Goal: Task Accomplishment & Management: Use online tool/utility

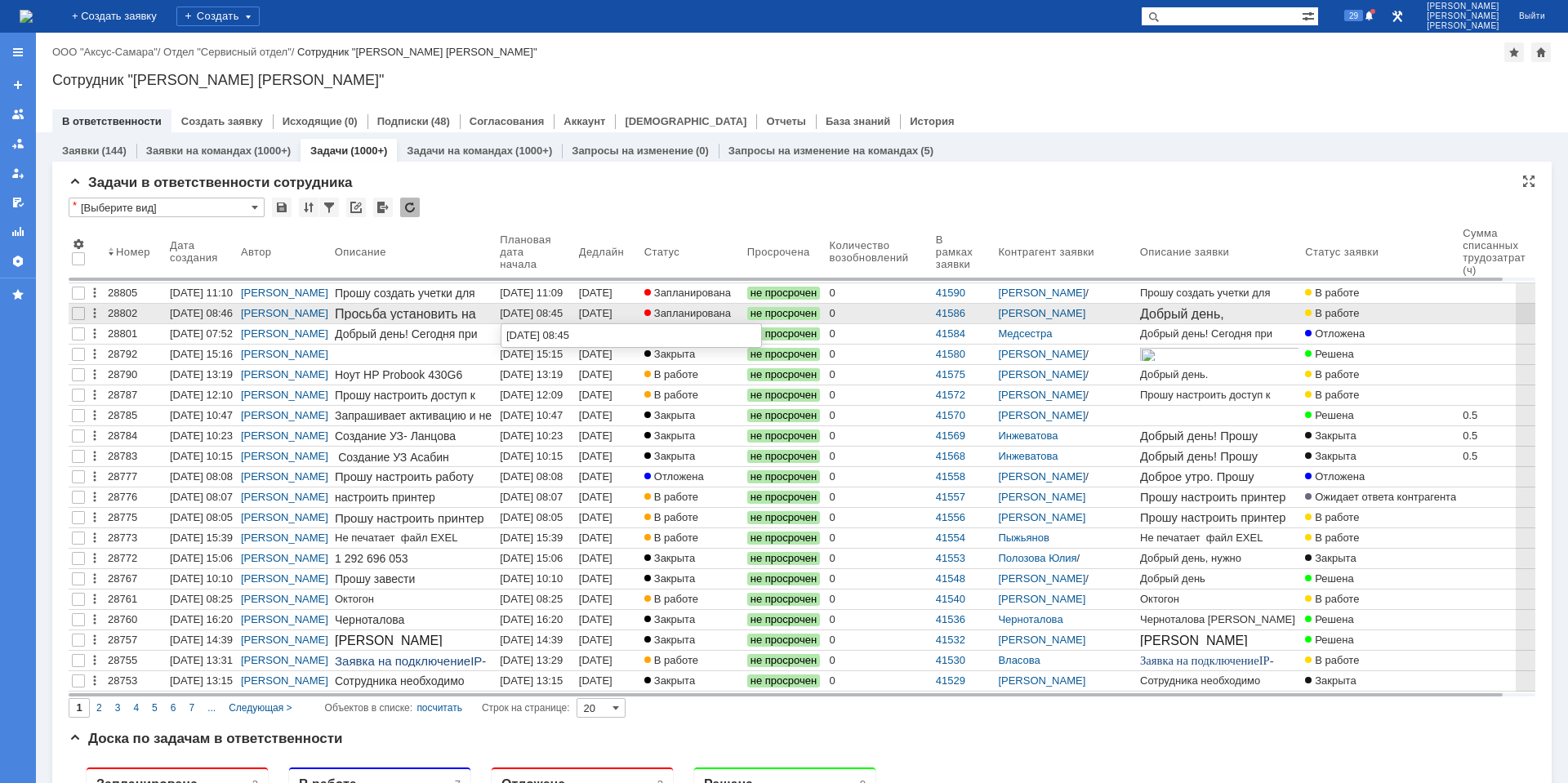
click at [534, 312] on div "[DATE] 08:45" at bounding box center [531, 313] width 63 height 13
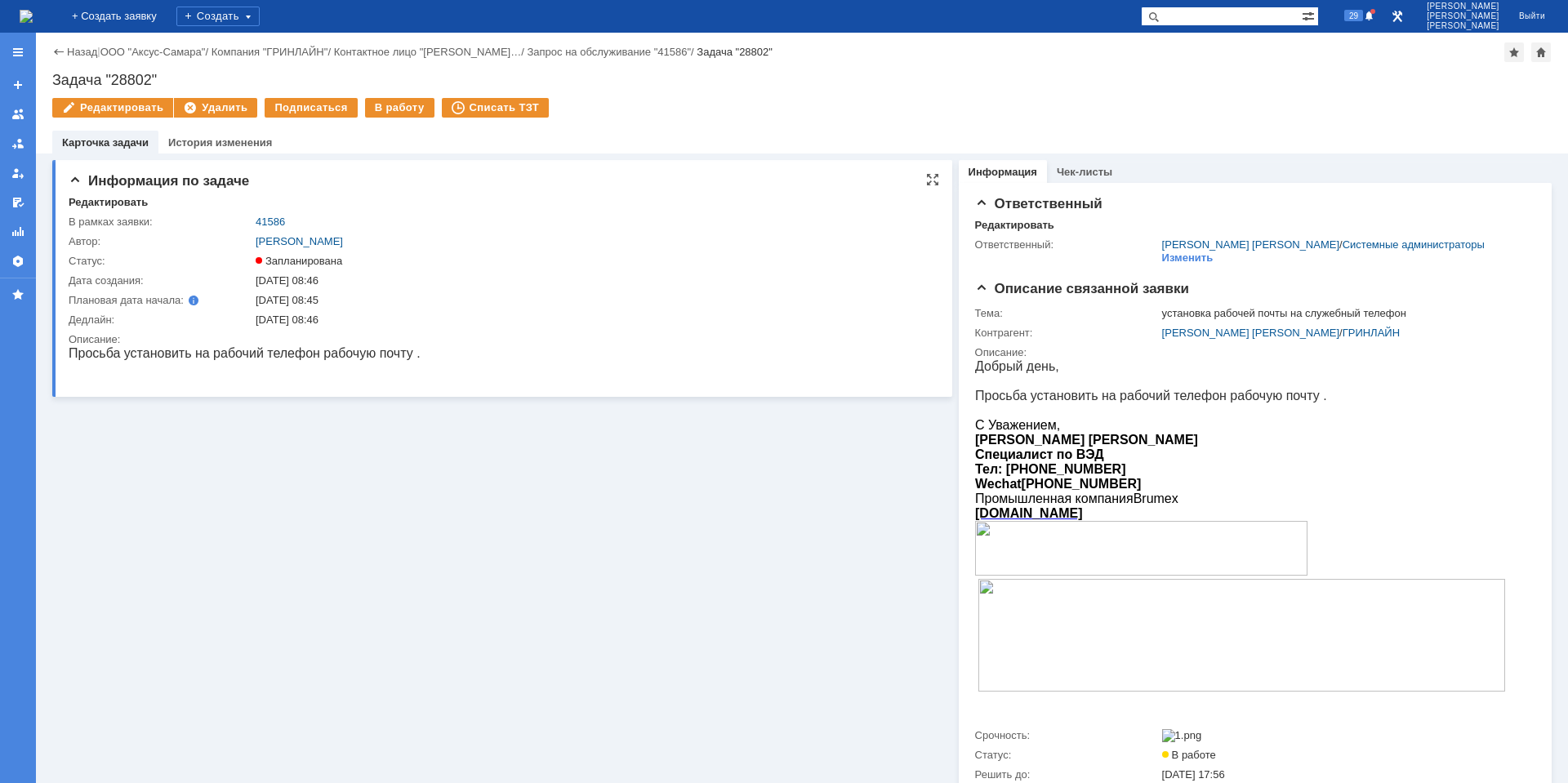
click at [443, 197] on div "Редактировать" at bounding box center [504, 203] width 870 height 14
click at [399, 106] on div "В работу" at bounding box center [400, 107] width 70 height 19
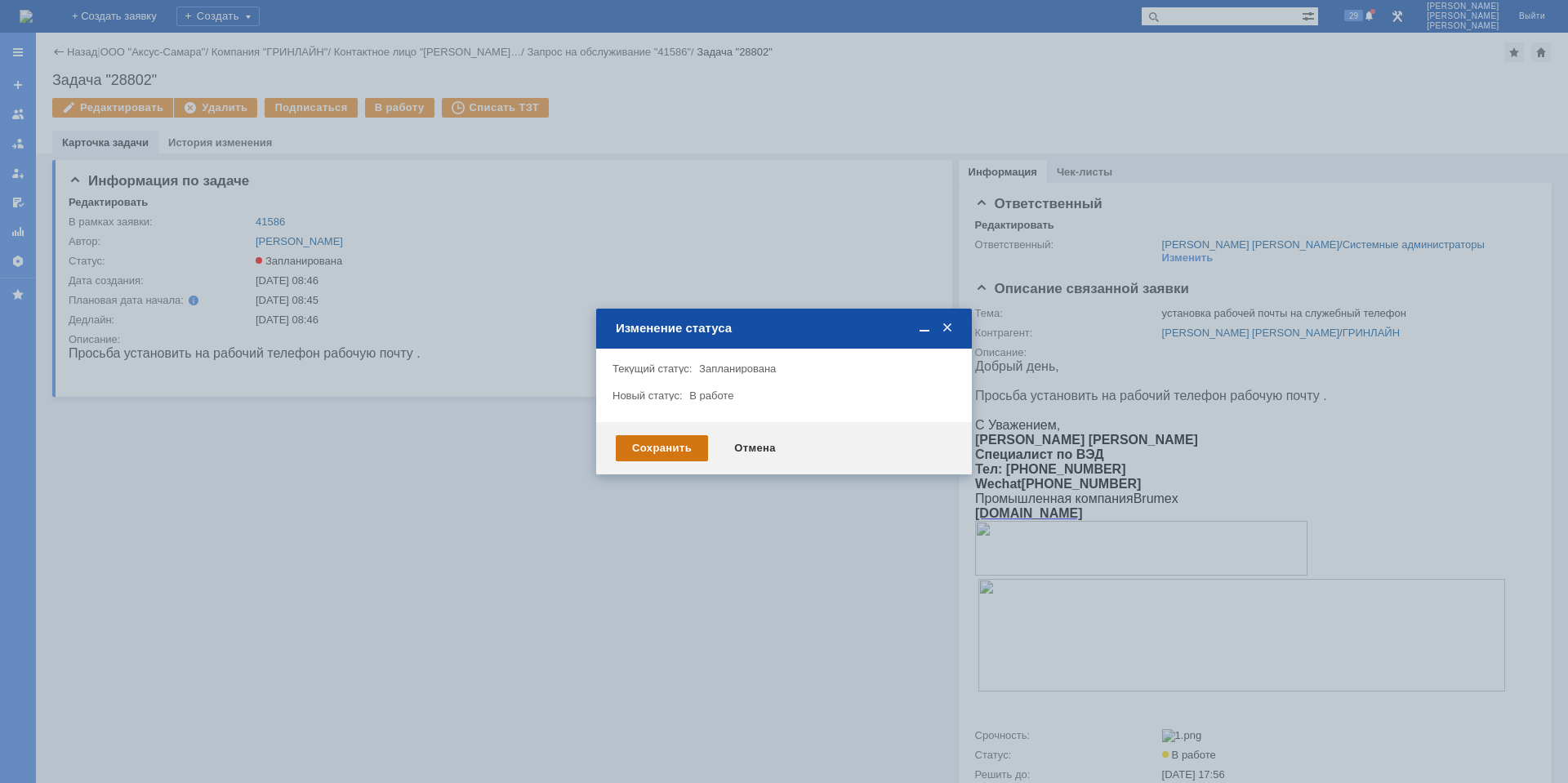
click at [680, 440] on div "Сохранить" at bounding box center [661, 448] width 92 height 26
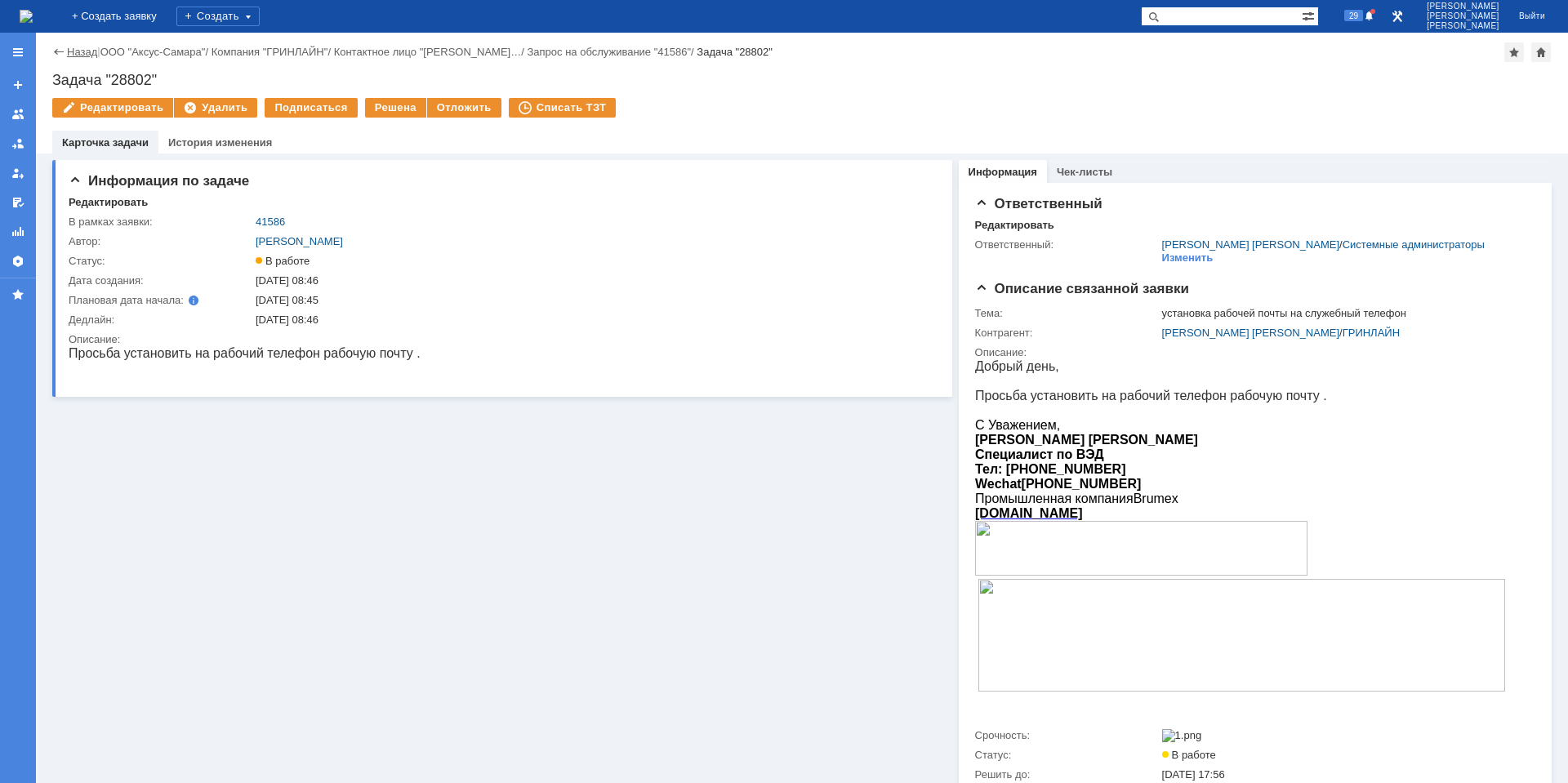
click at [87, 54] on link "Назад" at bounding box center [81, 51] width 30 height 13
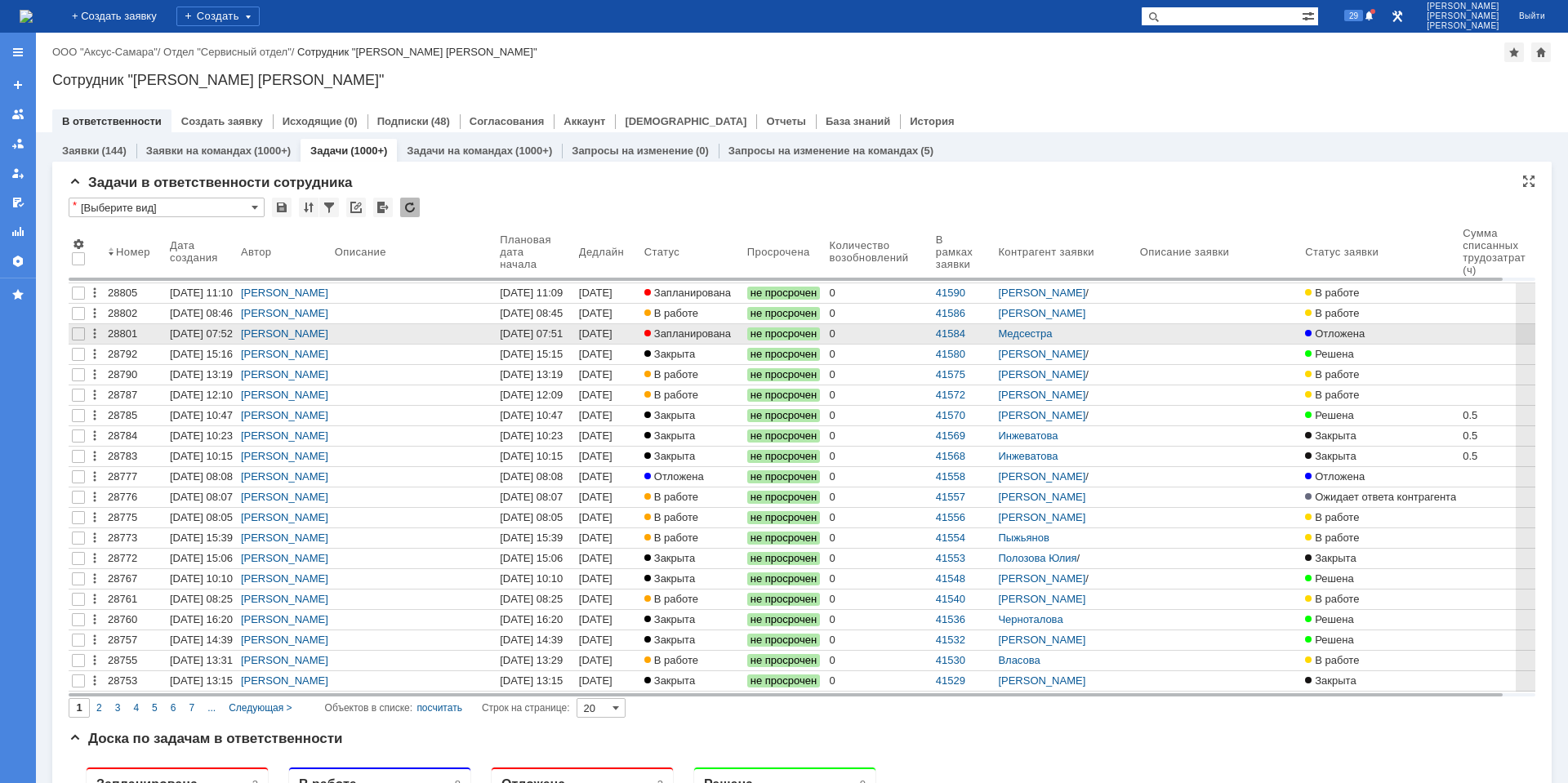
click at [592, 332] on div "[DATE] 07:51" at bounding box center [597, 340] width 37 height 25
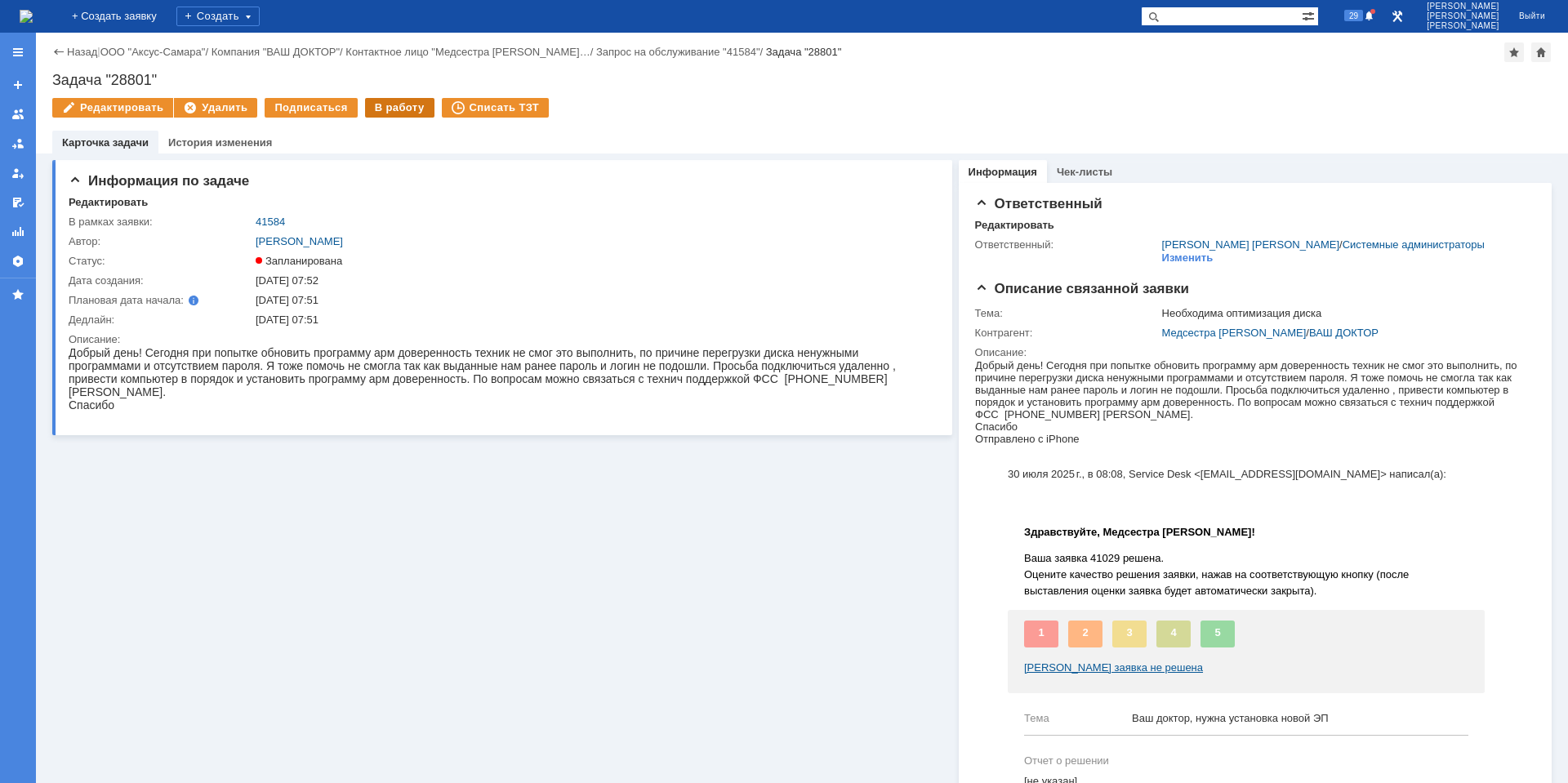
click at [377, 111] on div "В работу" at bounding box center [400, 107] width 70 height 19
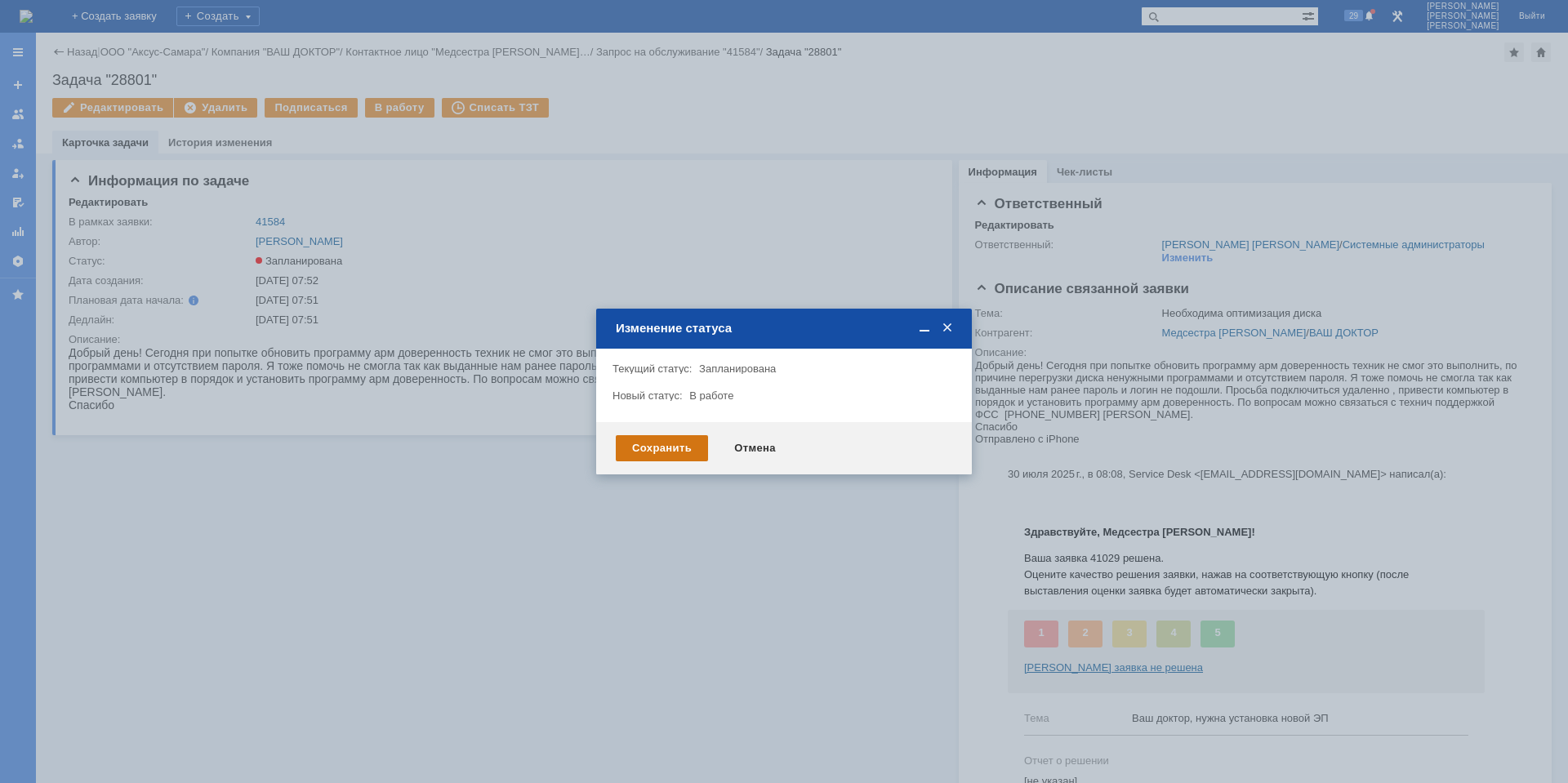
click at [684, 455] on div "Сохранить" at bounding box center [661, 448] width 92 height 26
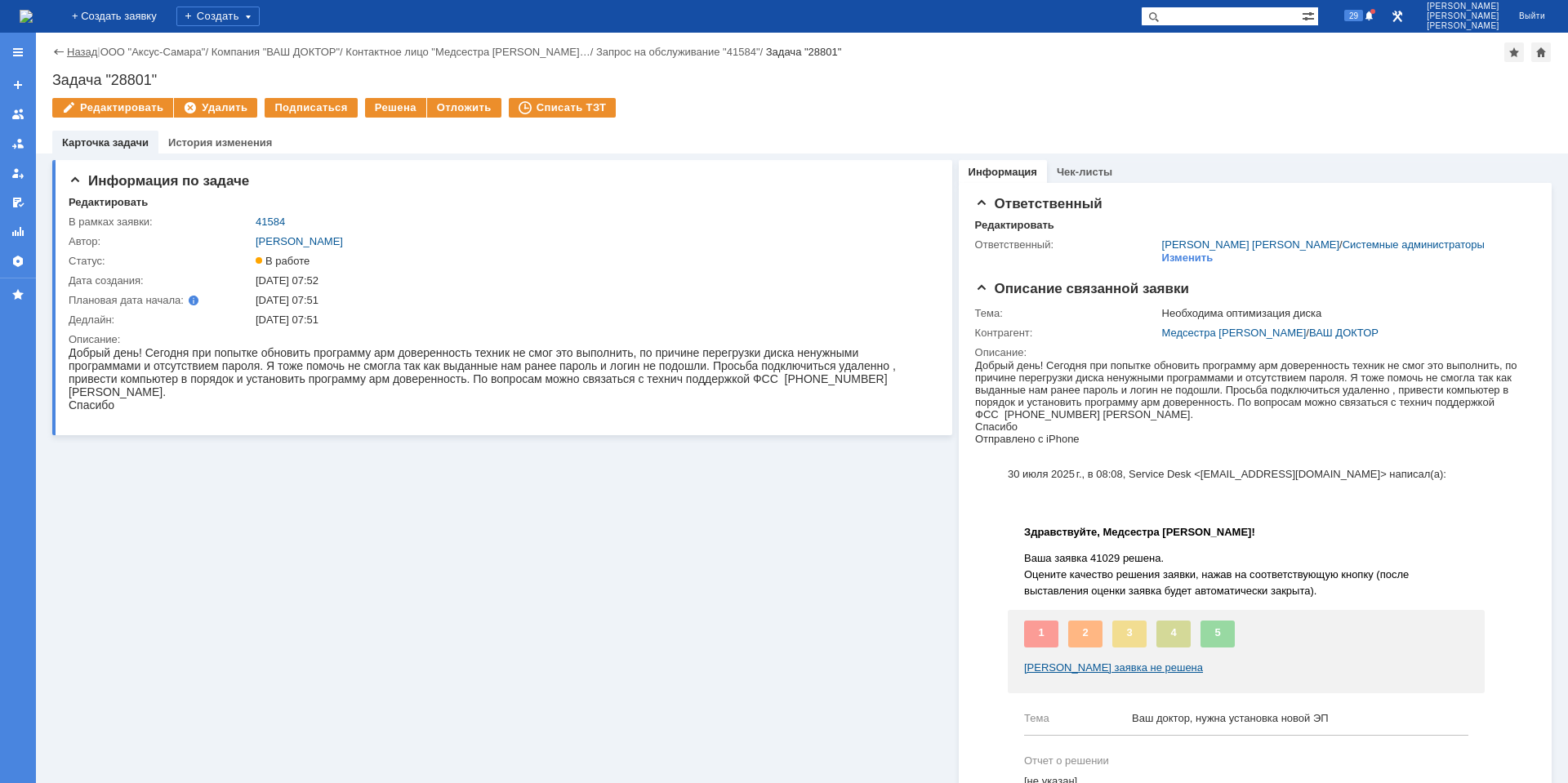
click at [87, 49] on link "Назад" at bounding box center [81, 51] width 30 height 13
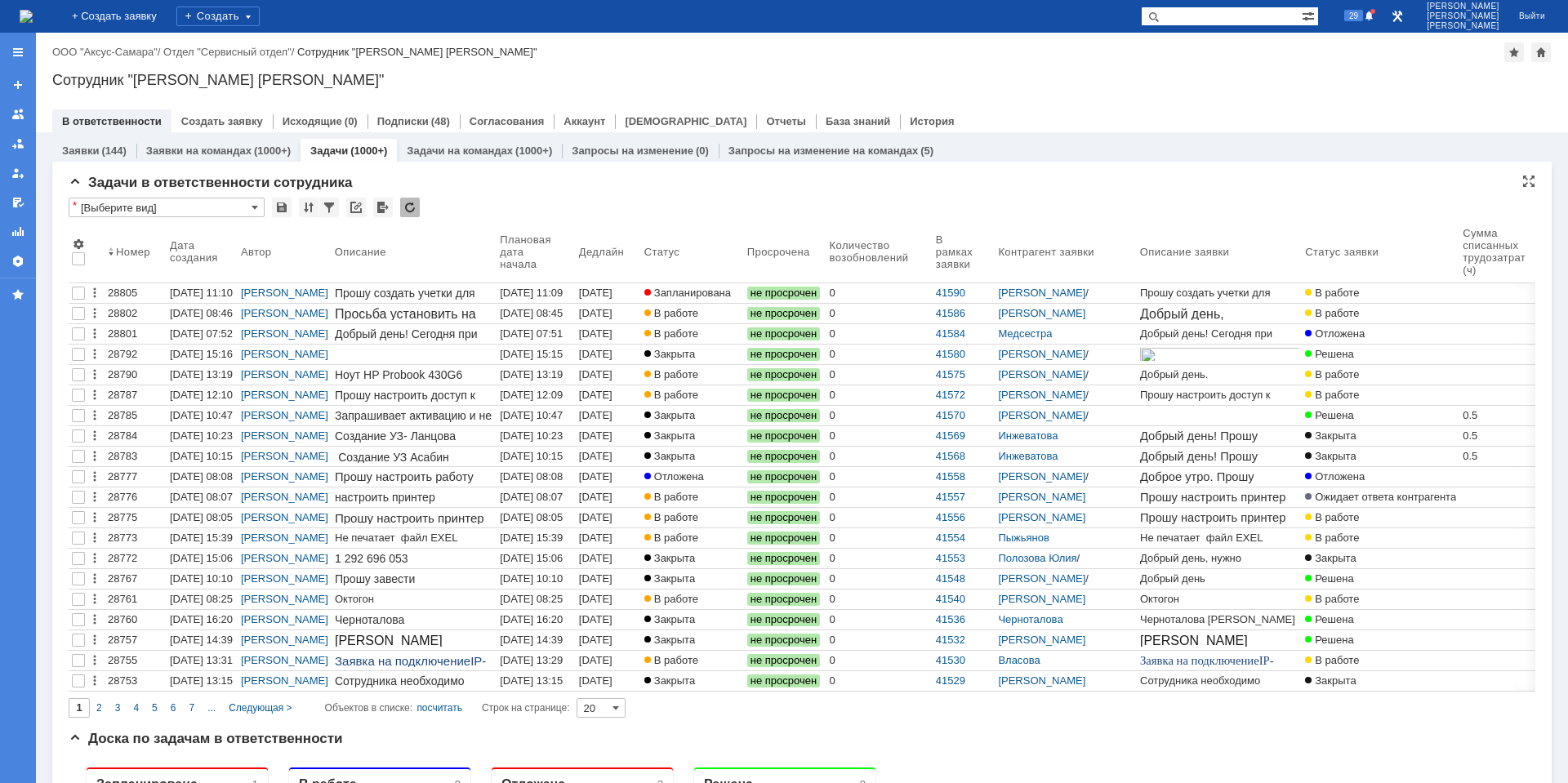
click at [532, 202] on div "* [Выберите вид]" at bounding box center [801, 208] width 1466 height 21
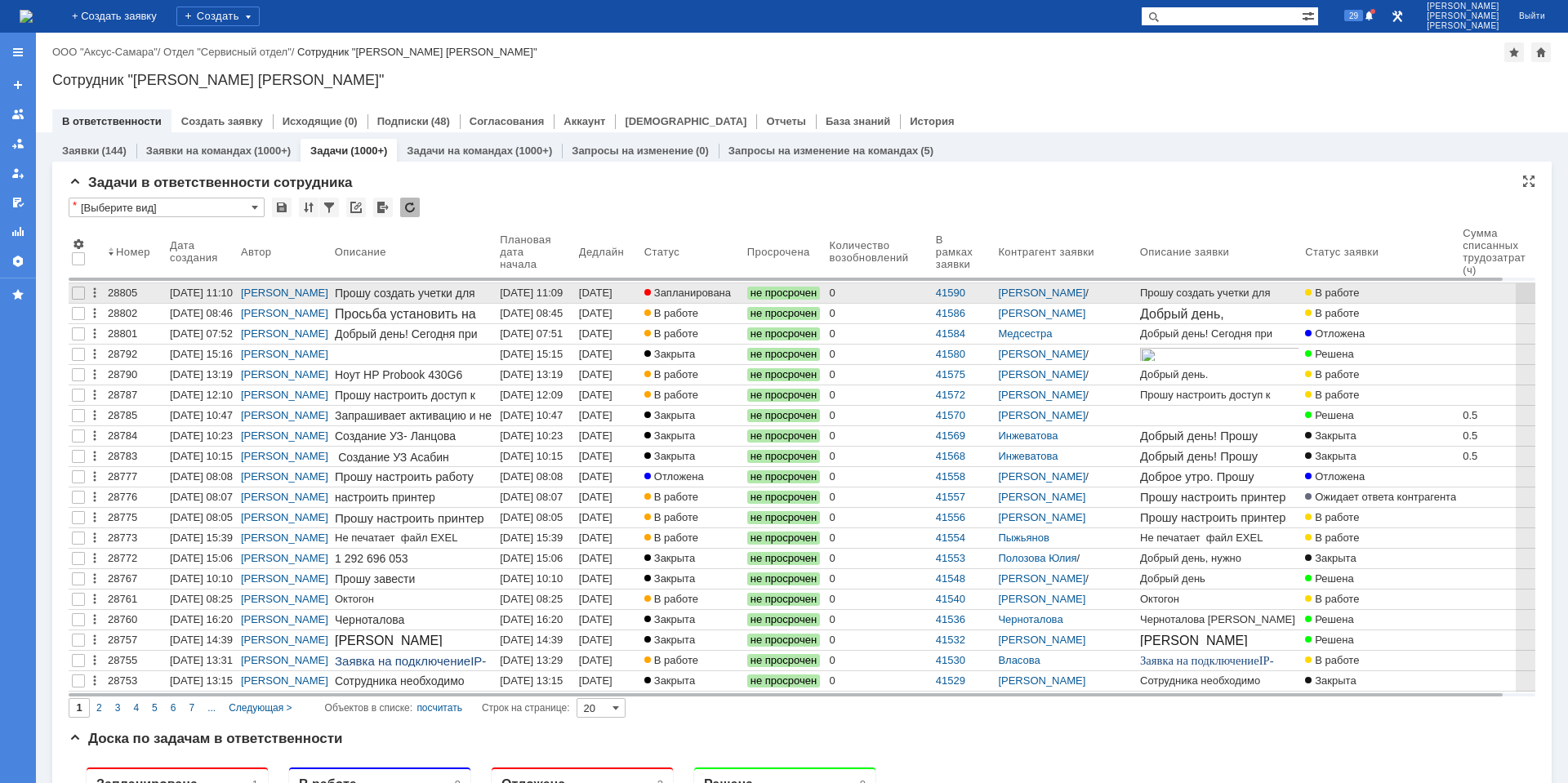
click at [497, 290] on link at bounding box center [414, 293] width 165 height 19
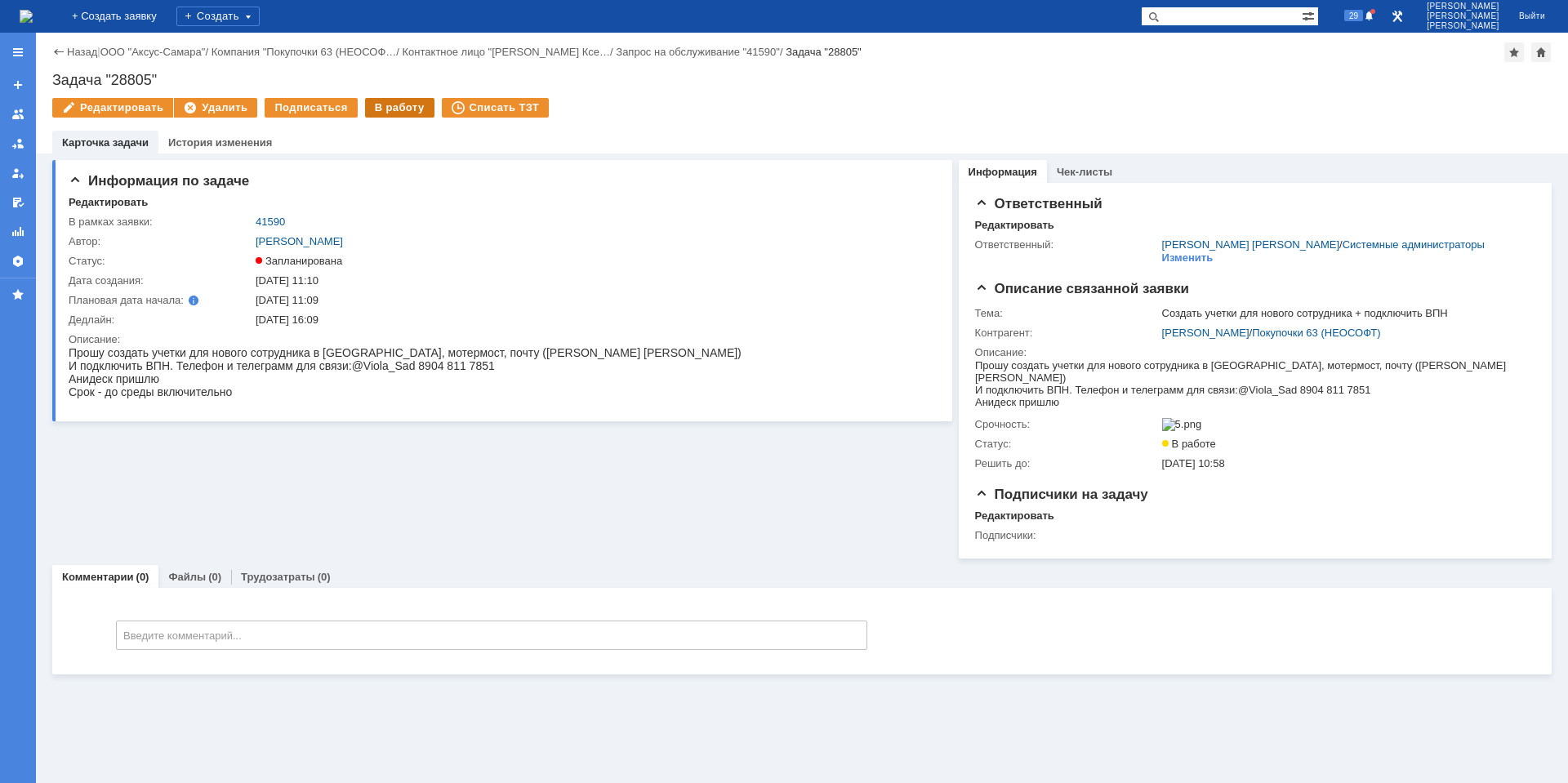
click at [397, 110] on div "В работу" at bounding box center [400, 107] width 70 height 19
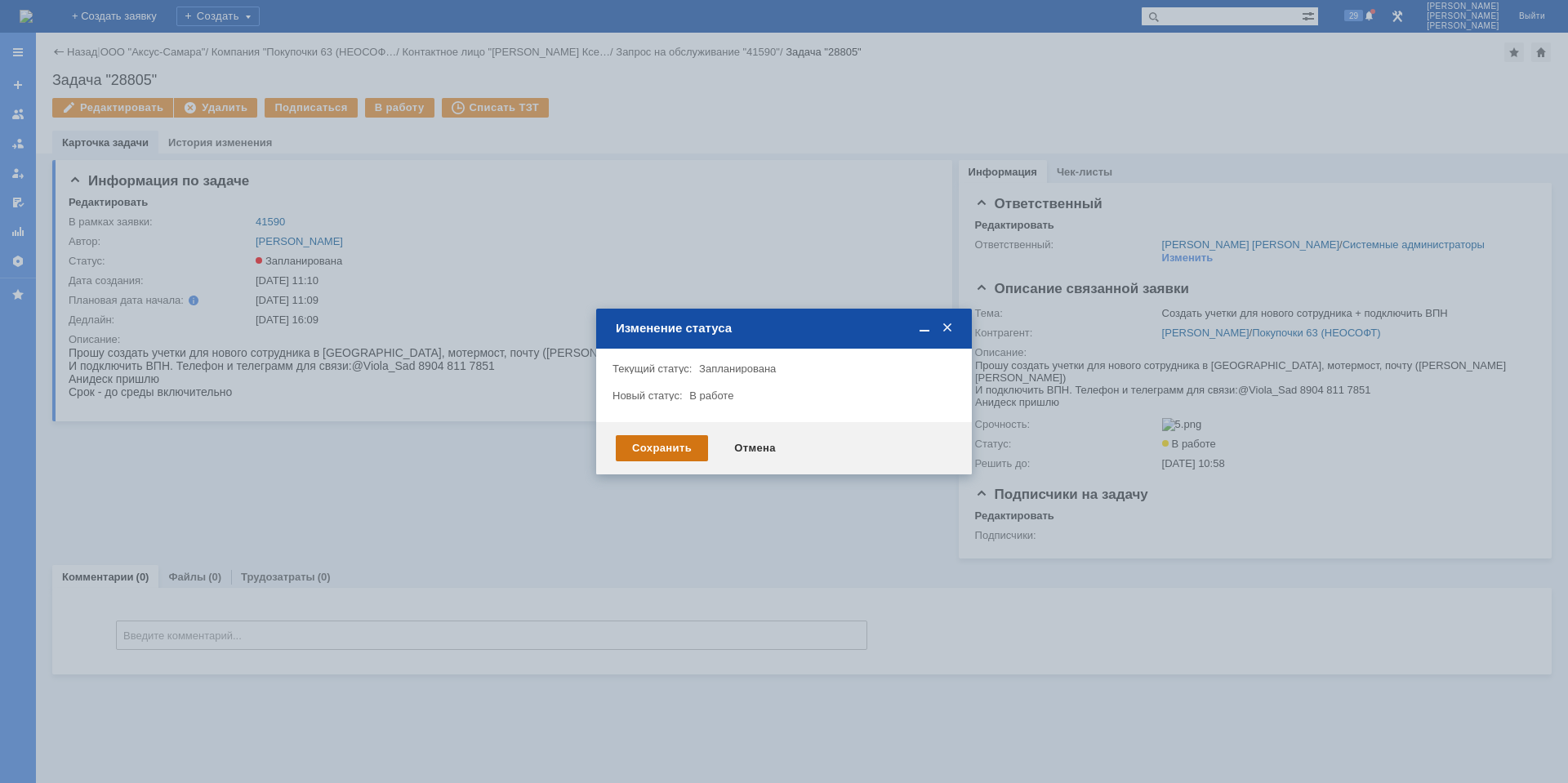
click at [654, 439] on div "Сохранить" at bounding box center [661, 448] width 92 height 26
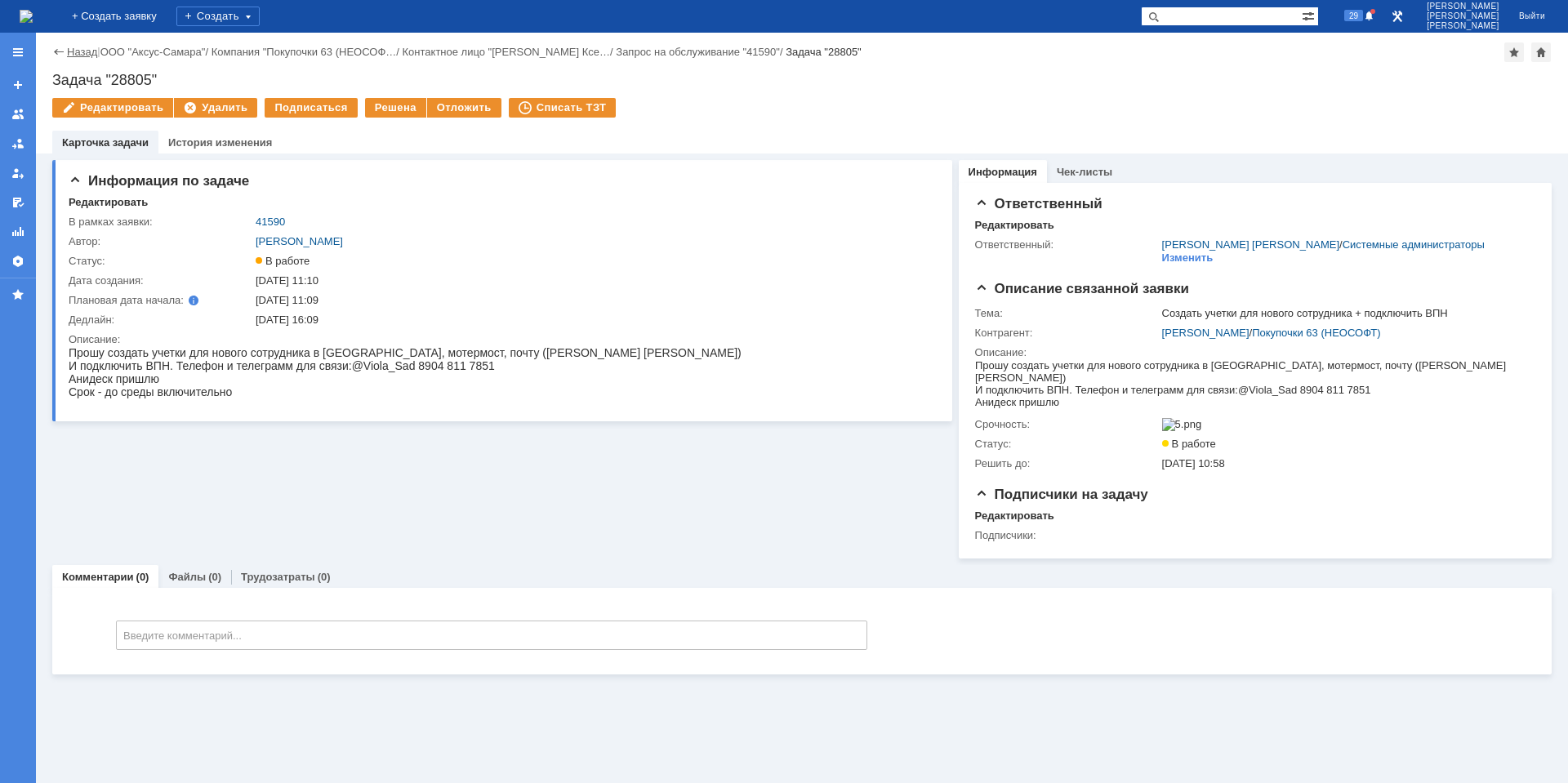
click at [72, 52] on link "Назад" at bounding box center [81, 51] width 30 height 13
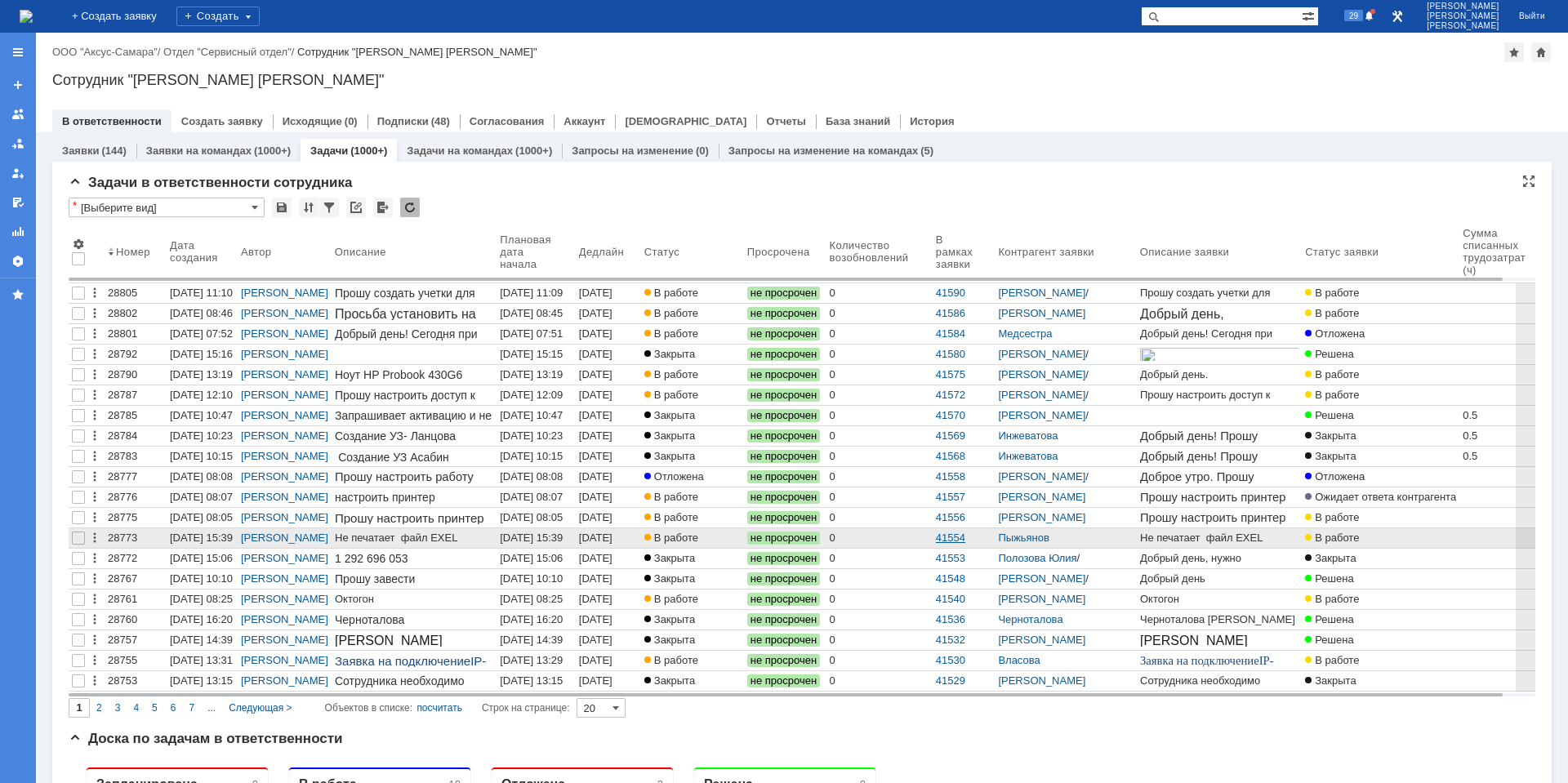
click at [965, 536] on link "41554" at bounding box center [950, 537] width 29 height 13
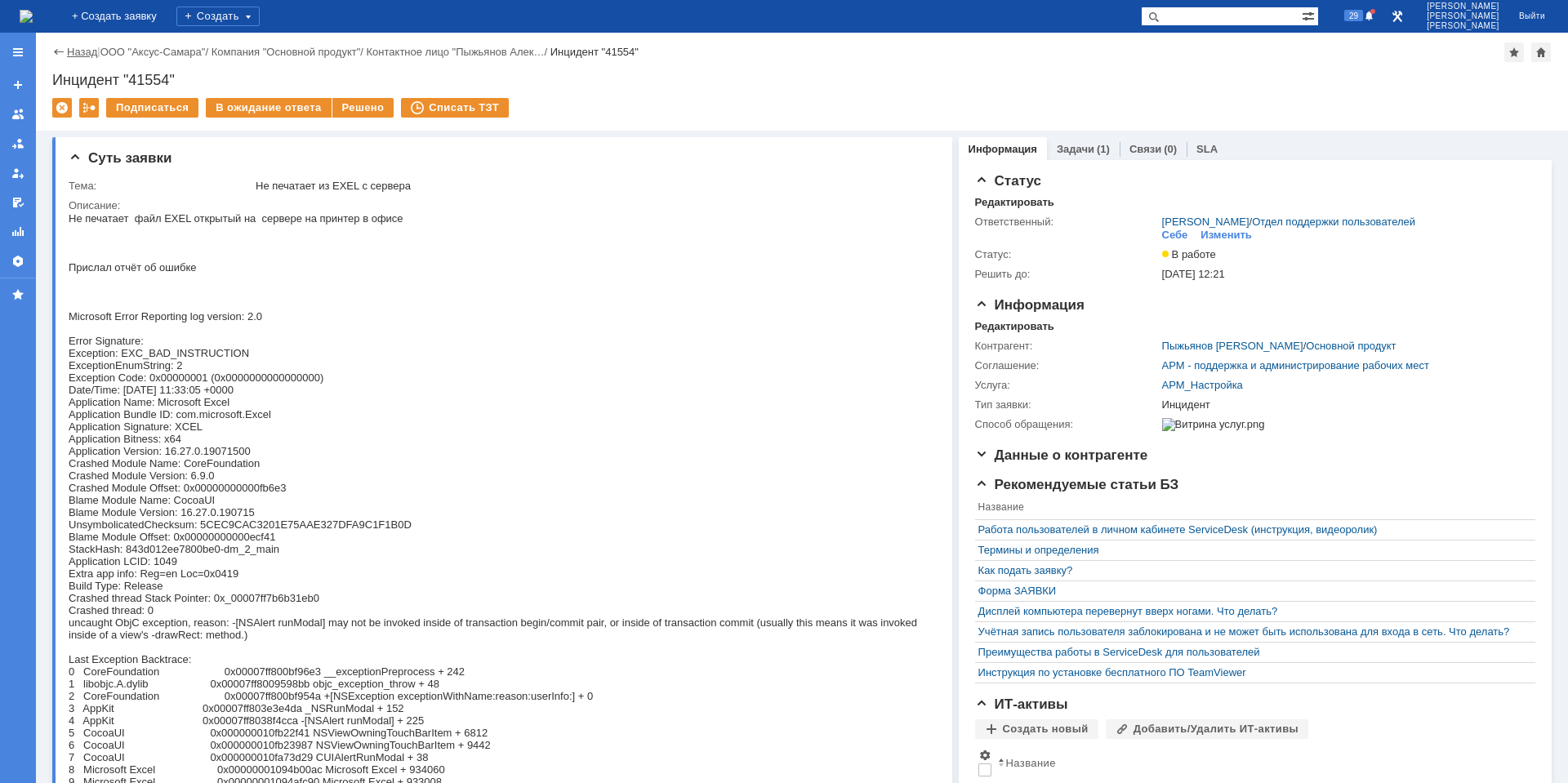
click at [83, 53] on link "Назад" at bounding box center [81, 51] width 30 height 13
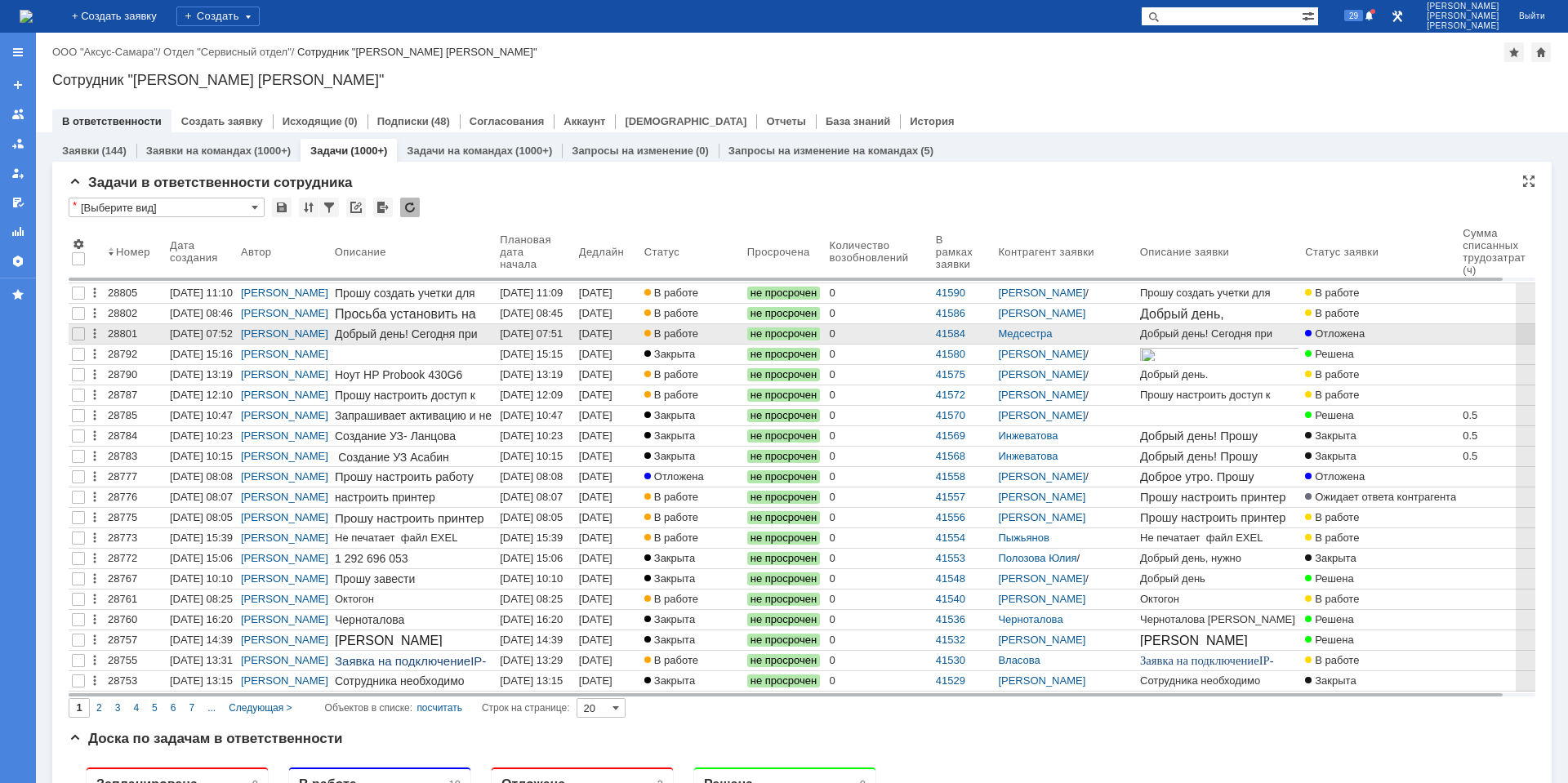
drag, startPoint x: 106, startPoint y: 13, endPoint x: 447, endPoint y: 340, distance: 472.5
